Goal: Book appointment/travel/reservation

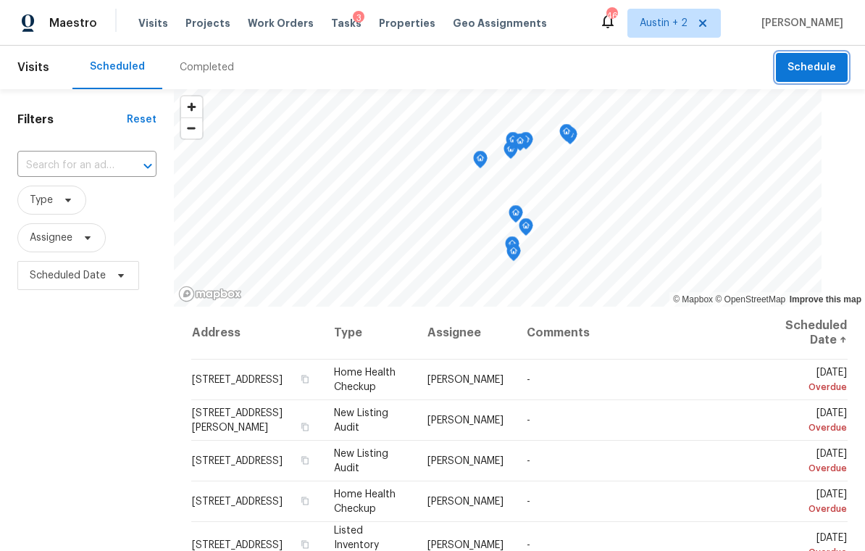
click at [827, 71] on span "Schedule" at bounding box center [812, 68] width 49 height 18
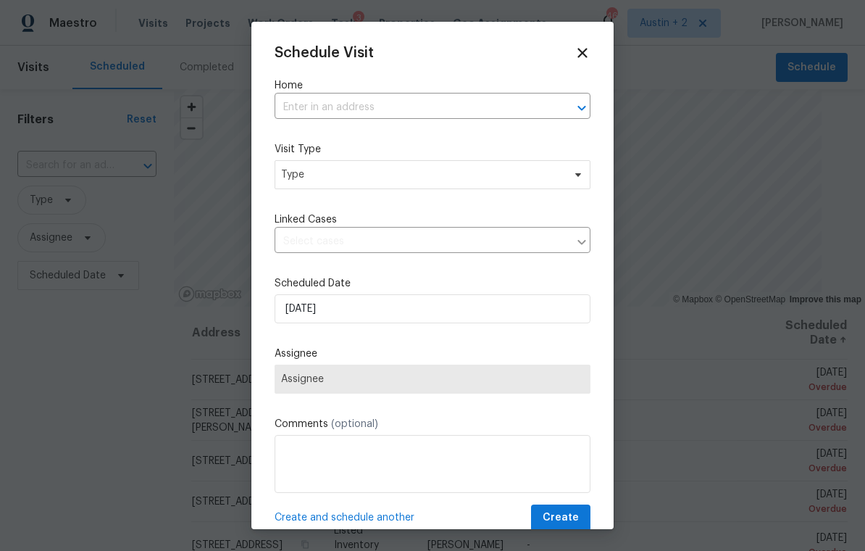
click at [441, 105] on input "text" at bounding box center [412, 107] width 275 height 22
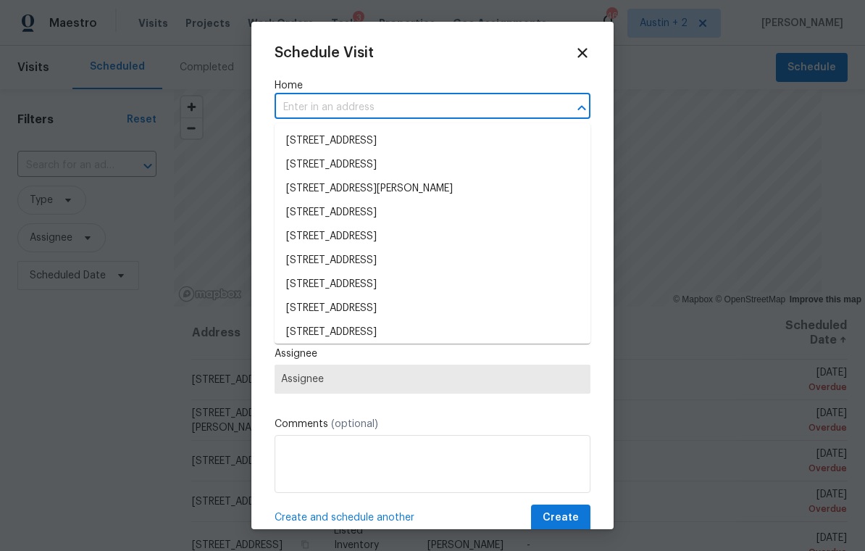
click at [362, 104] on input "text" at bounding box center [412, 107] width 275 height 22
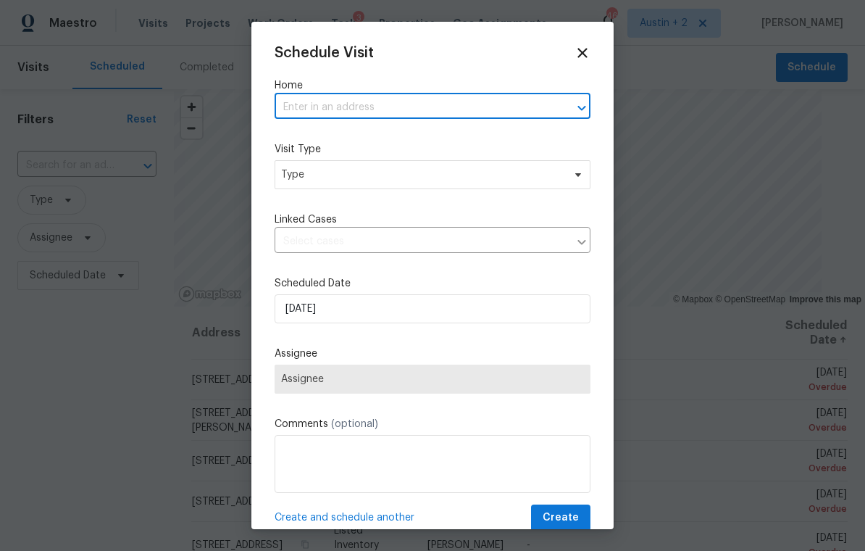
paste input "[STREET_ADDRESS]"
type input "[STREET_ADDRESS]"
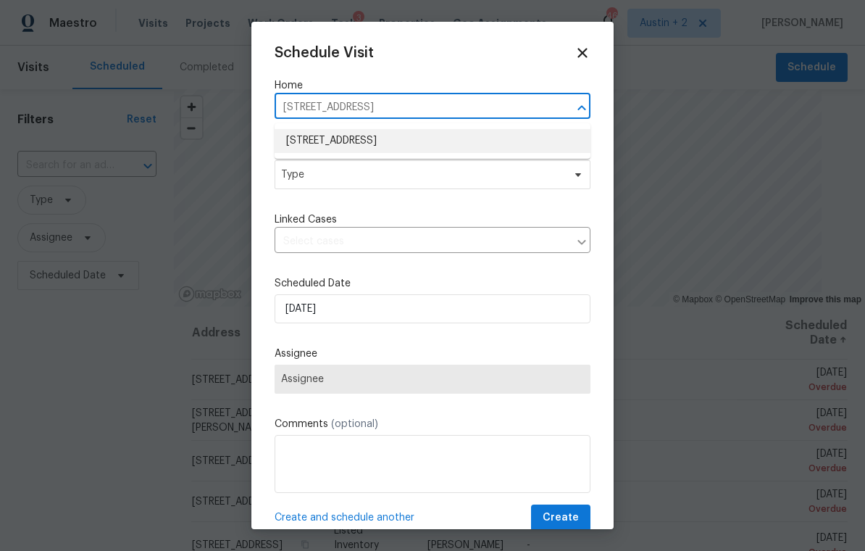
click at [418, 135] on li "[STREET_ADDRESS]" at bounding box center [433, 141] width 316 height 24
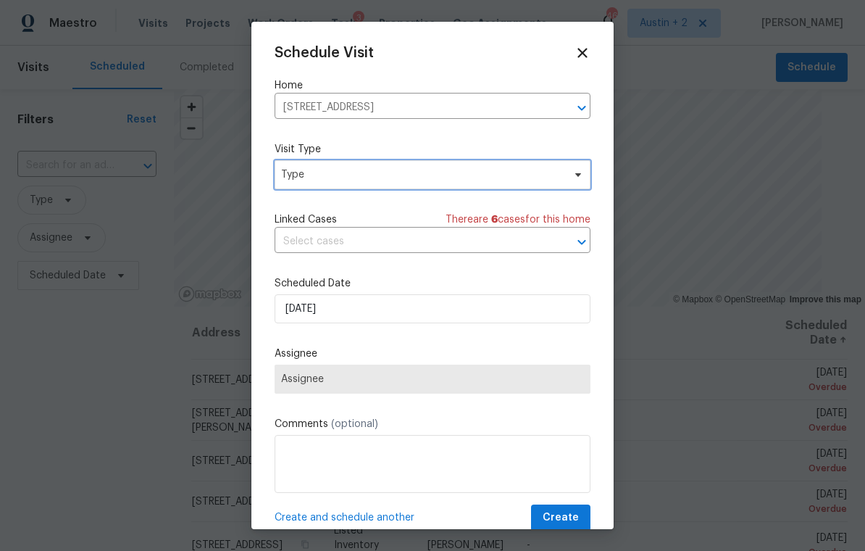
click at [430, 170] on span "Type" at bounding box center [422, 174] width 282 height 14
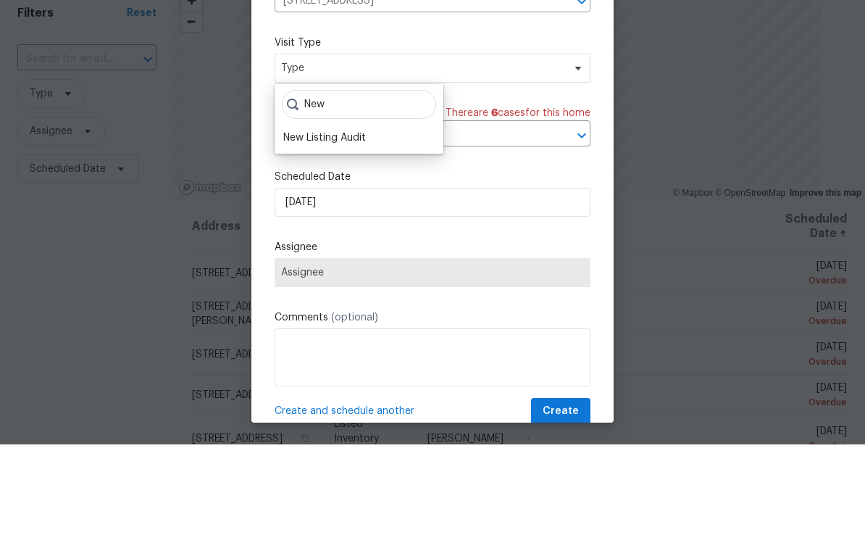
type input "New"
click at [366, 237] on div "New Listing Audit" at bounding box center [324, 244] width 83 height 14
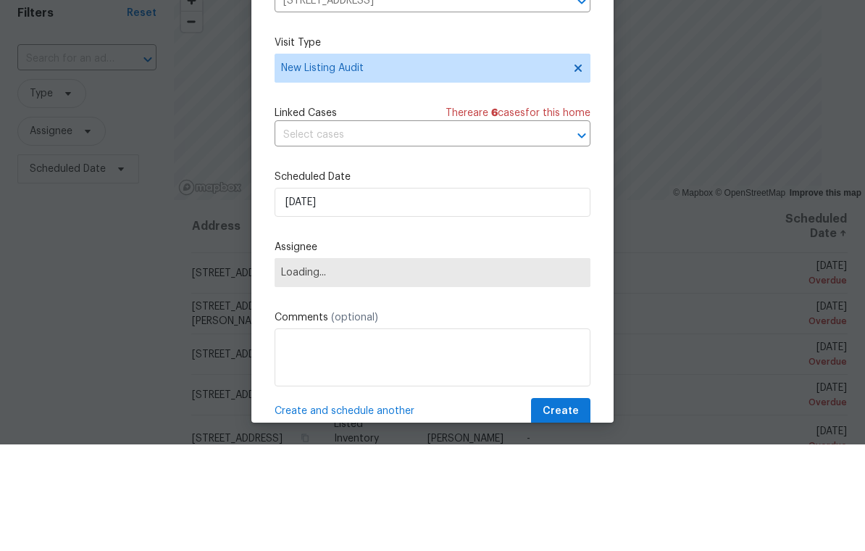
scroll to position [22, 0]
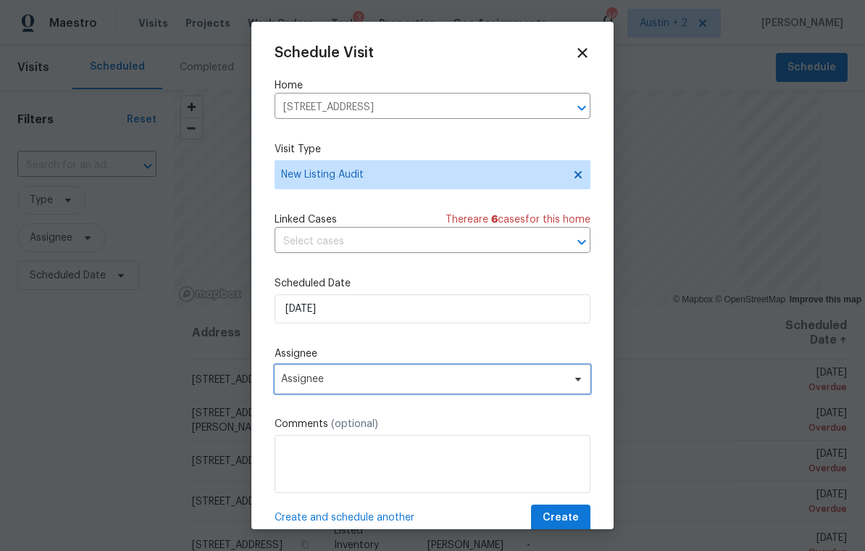
click at [431, 385] on span "Assignee" at bounding box center [423, 379] width 284 height 12
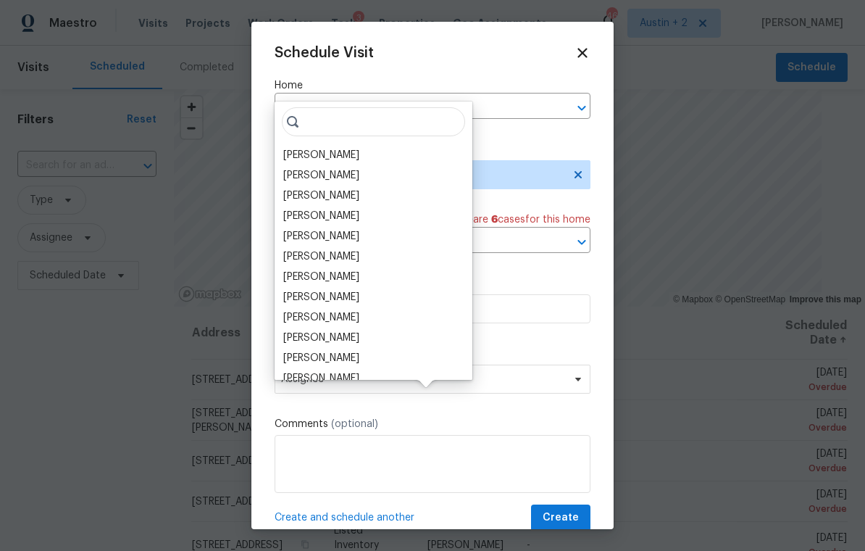
click at [348, 168] on div "[PERSON_NAME]" at bounding box center [321, 175] width 76 height 14
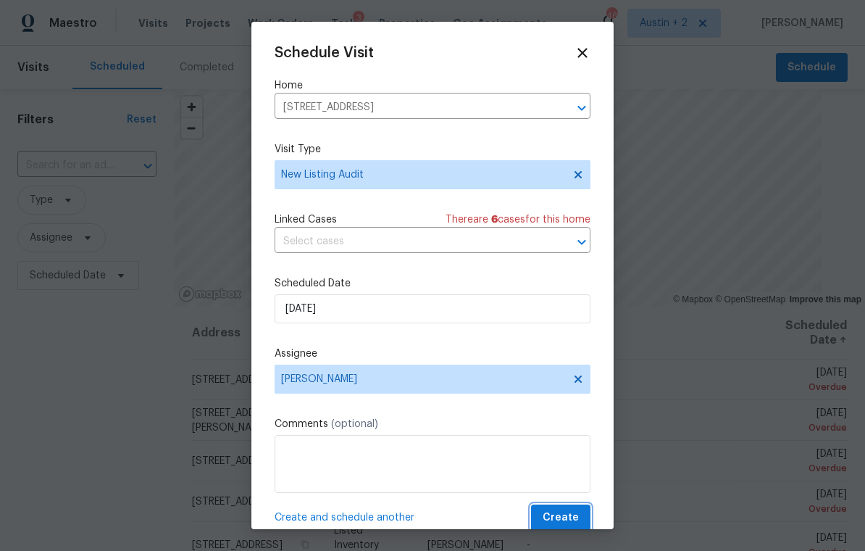
click at [572, 517] on span "Create" at bounding box center [561, 518] width 36 height 18
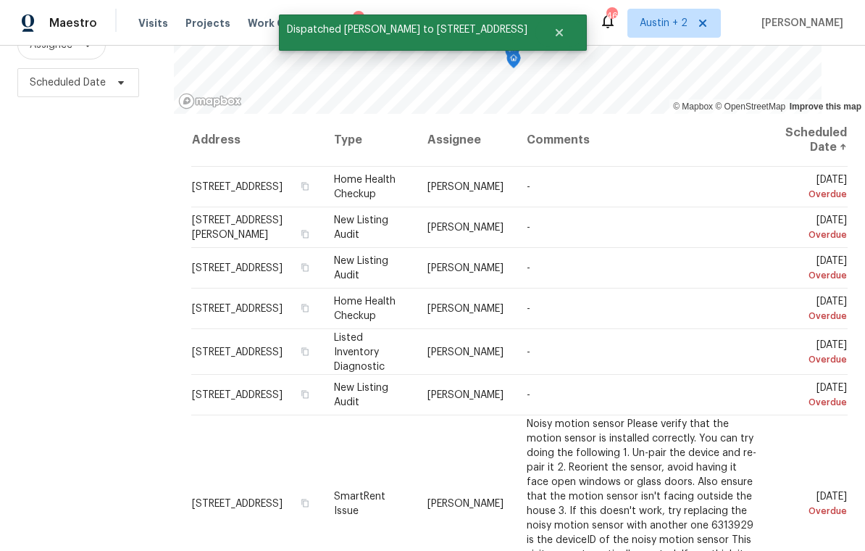
scroll to position [192, 0]
click at [0, 0] on icon at bounding box center [0, 0] width 0 height 0
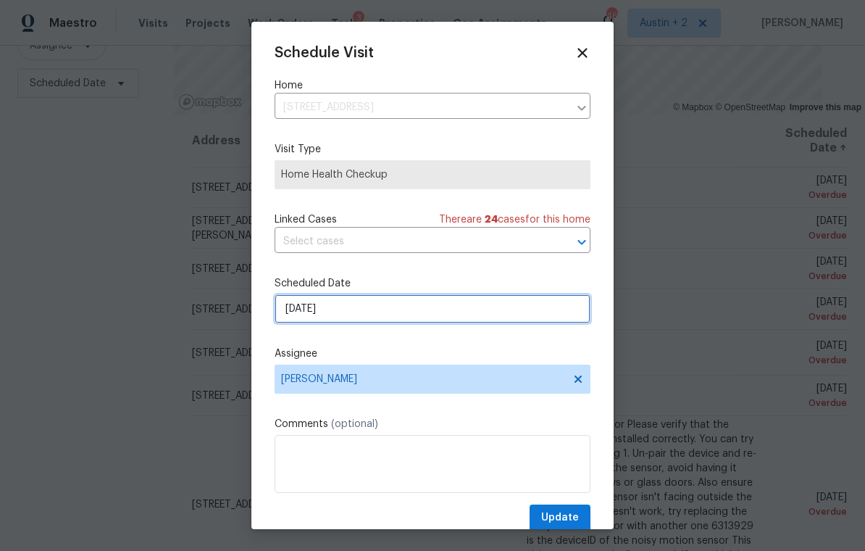
click at [388, 299] on input "[DATE]" at bounding box center [433, 308] width 316 height 29
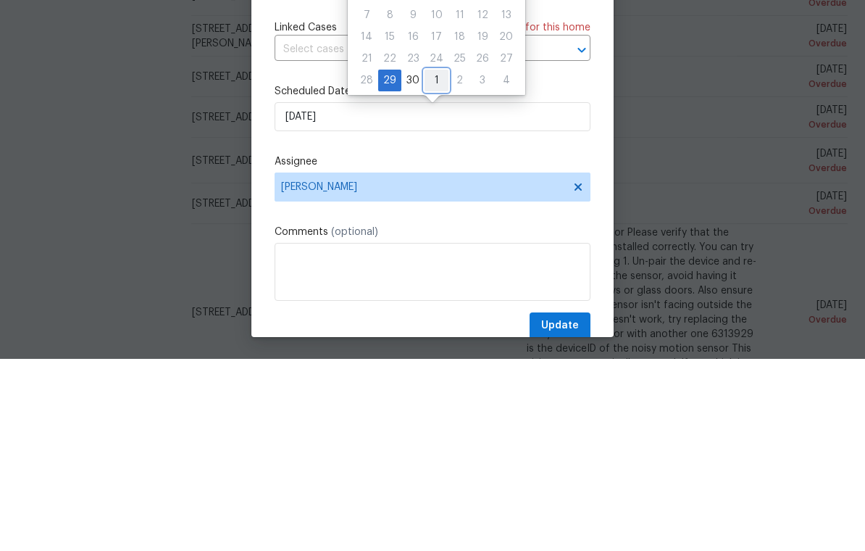
click at [434, 262] on div "1" at bounding box center [437, 272] width 24 height 20
type input "[DATE]"
select select "9"
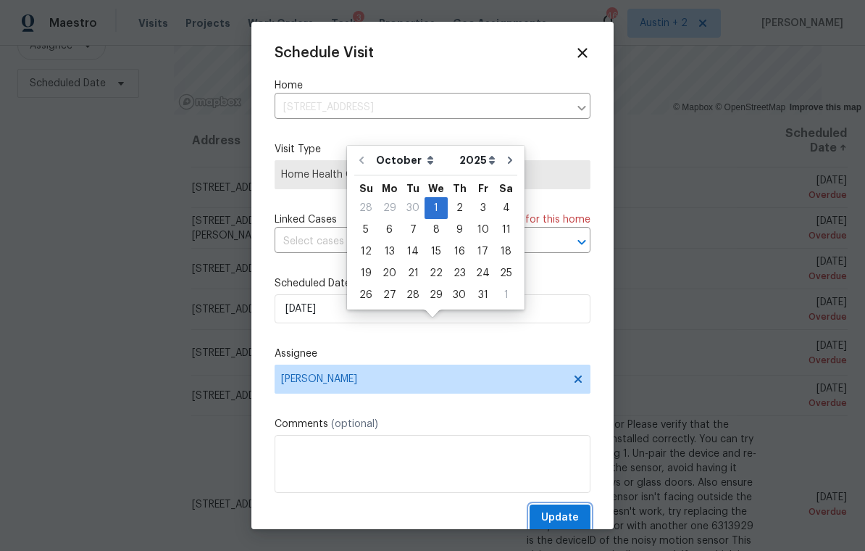
click at [568, 517] on span "Update" at bounding box center [560, 518] width 38 height 18
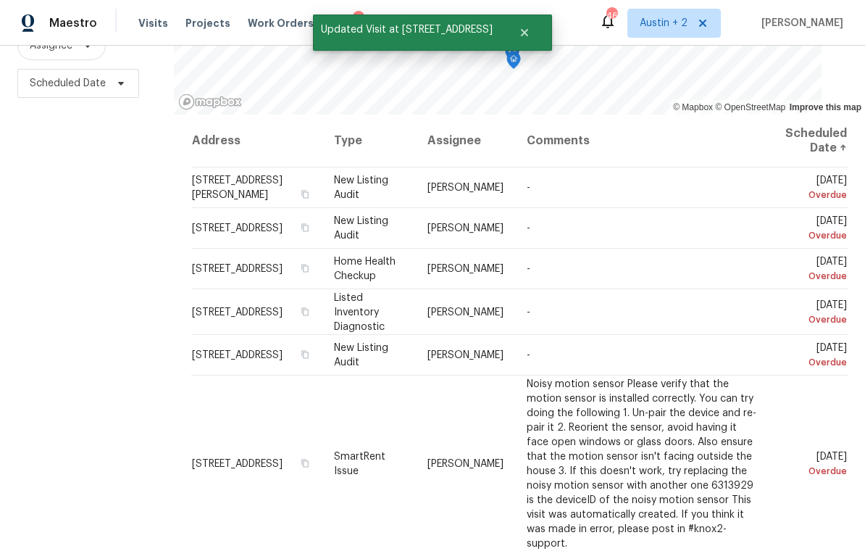
click at [0, 0] on icon at bounding box center [0, 0] width 0 height 0
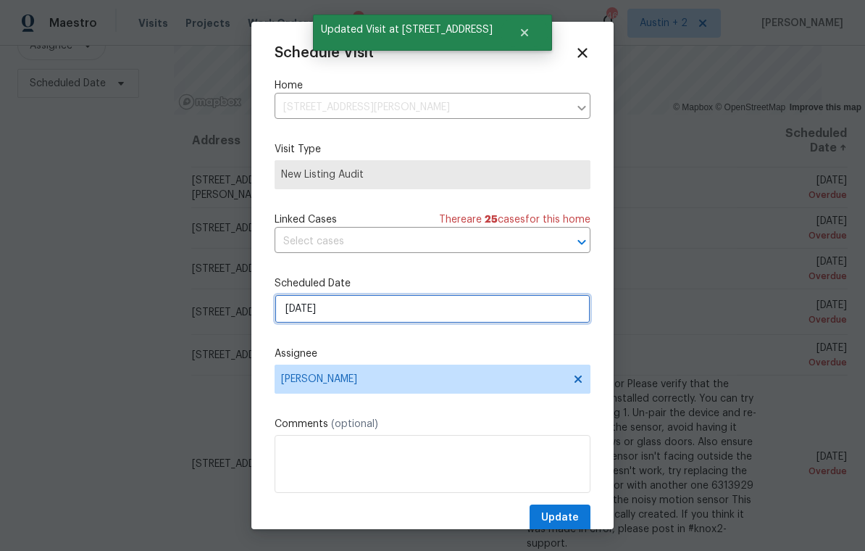
click at [433, 315] on input "[DATE]" at bounding box center [433, 308] width 316 height 29
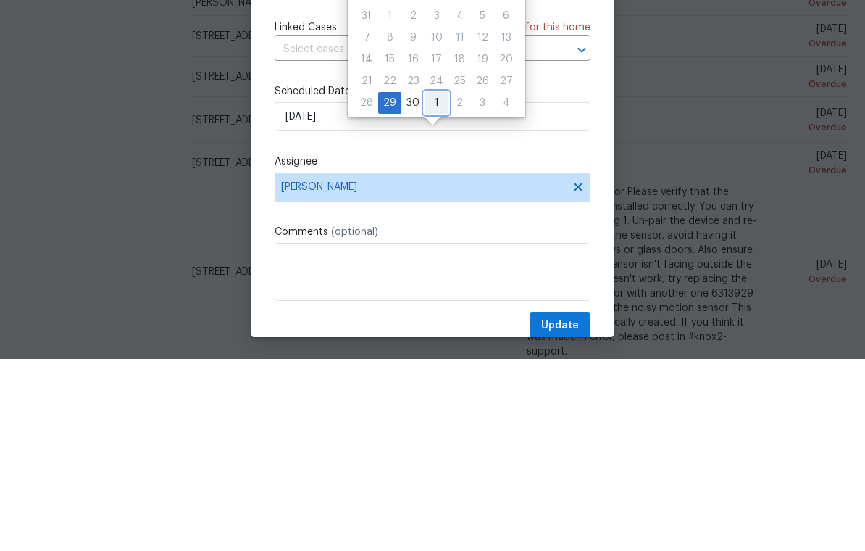
click at [434, 285] on div "1" at bounding box center [437, 295] width 24 height 20
type input "[DATE]"
select select "9"
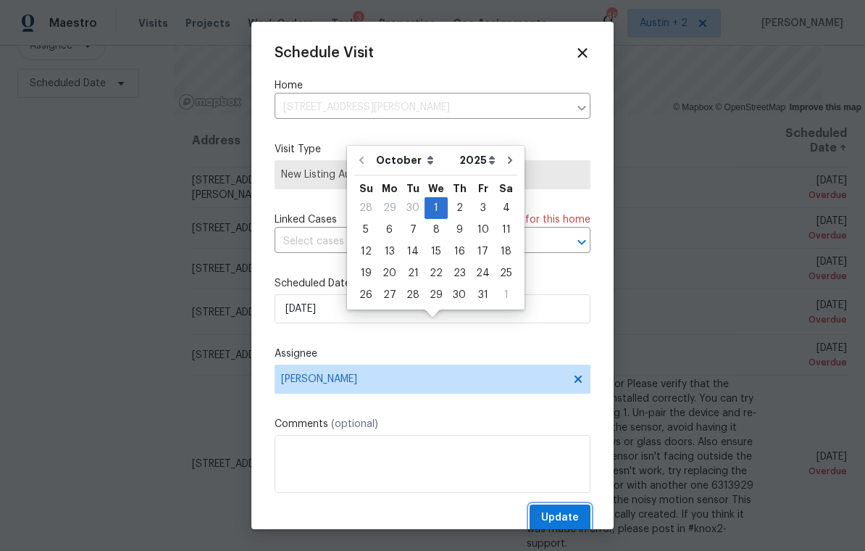
click at [572, 511] on button "Update" at bounding box center [560, 517] width 61 height 27
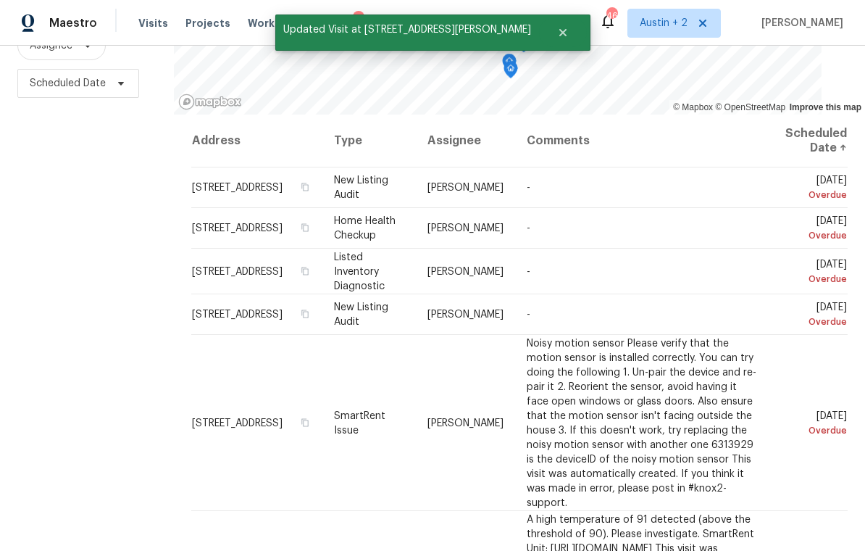
click at [0, 0] on icon at bounding box center [0, 0] width 0 height 0
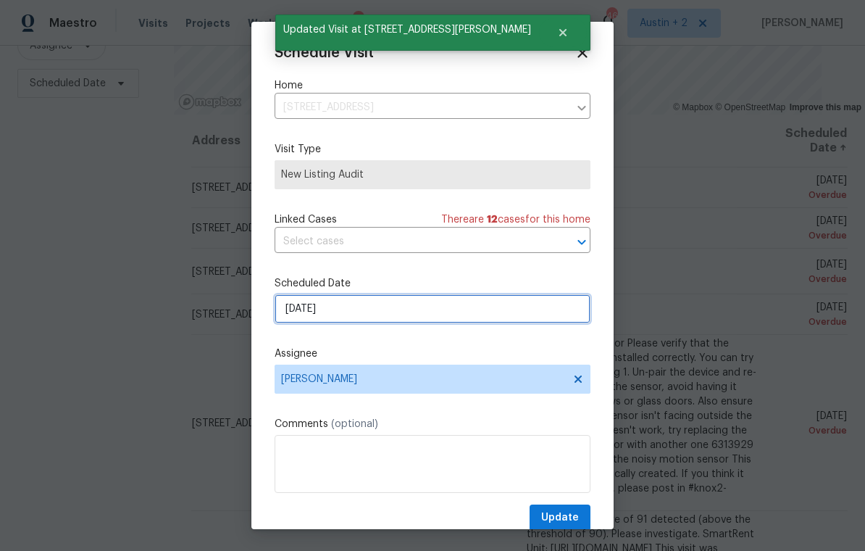
click at [454, 313] on input "[DATE]" at bounding box center [433, 308] width 316 height 29
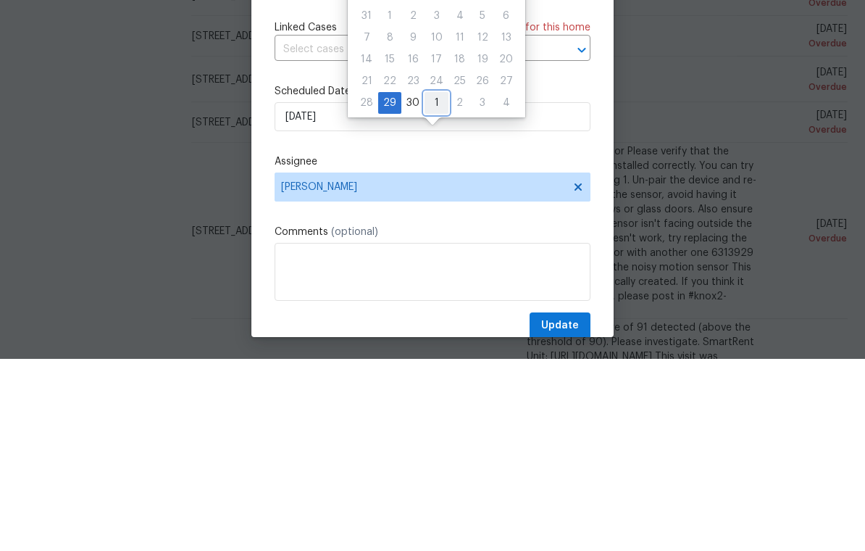
click at [439, 285] on div "1" at bounding box center [437, 295] width 24 height 20
type input "[DATE]"
select select "9"
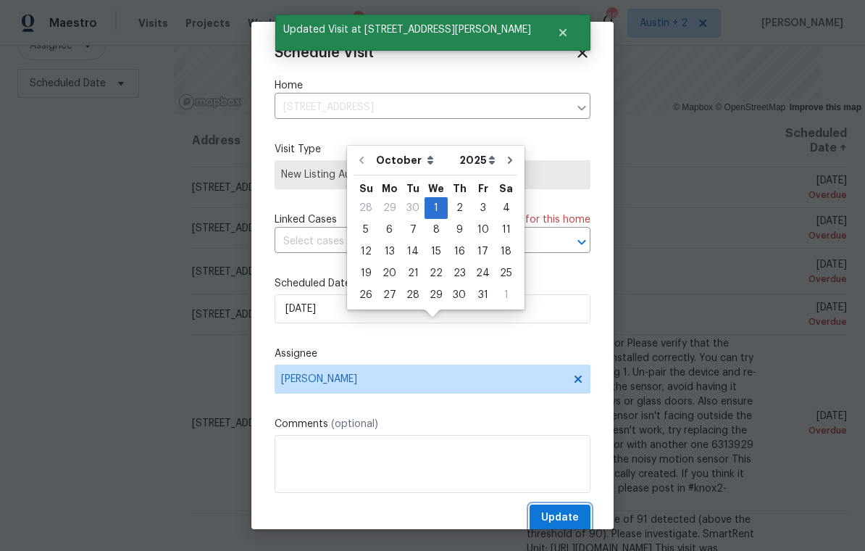
click at [566, 515] on span "Update" at bounding box center [560, 518] width 38 height 18
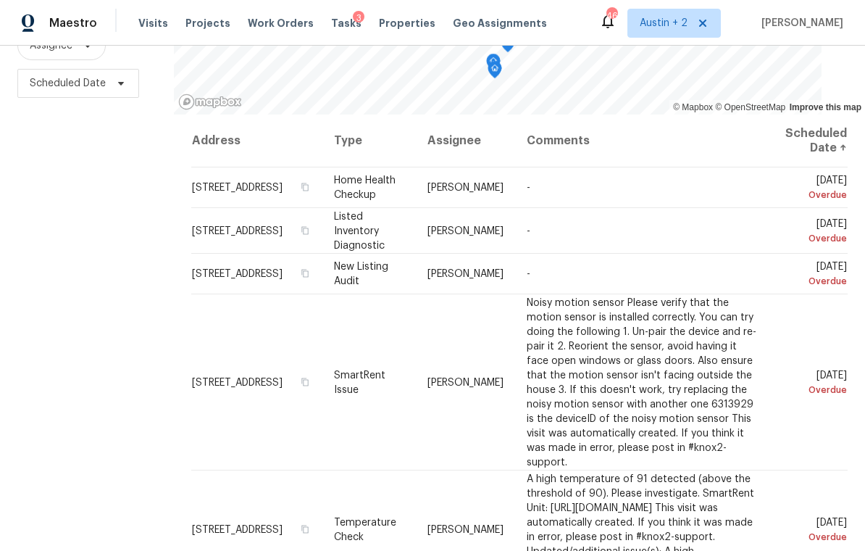
scroll to position [0, 0]
